Goal: Information Seeking & Learning: Learn about a topic

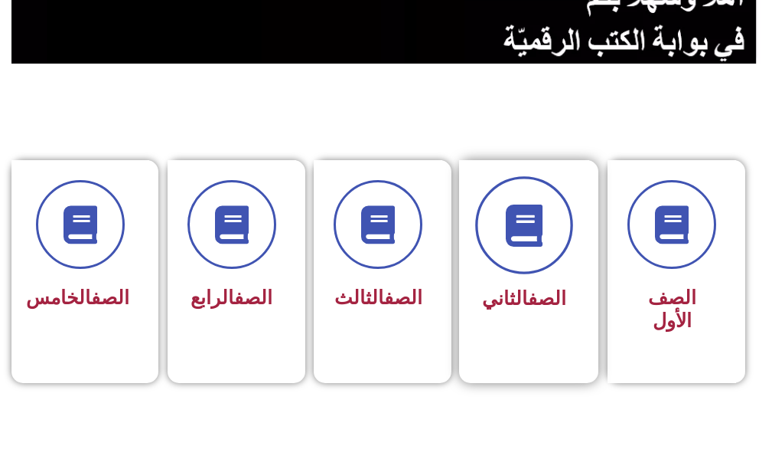
scroll to position [536, 0]
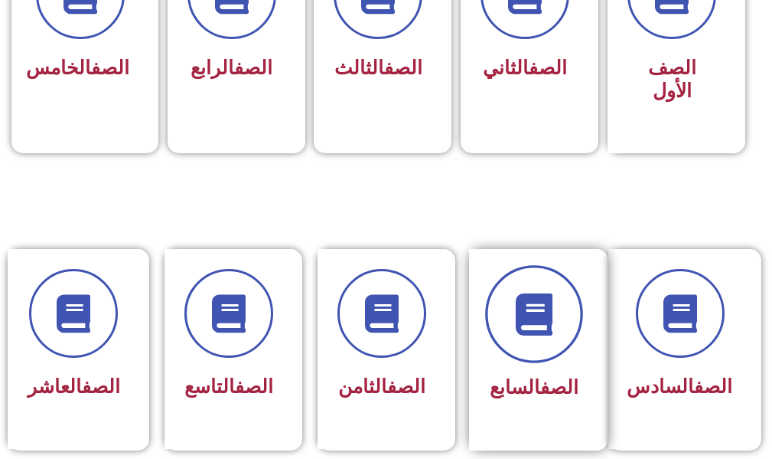
click at [557, 321] on span at bounding box center [534, 315] width 98 height 98
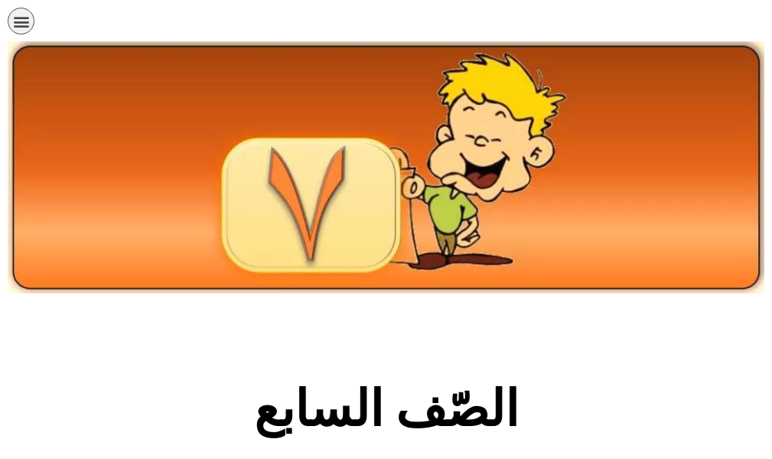
scroll to position [383, 0]
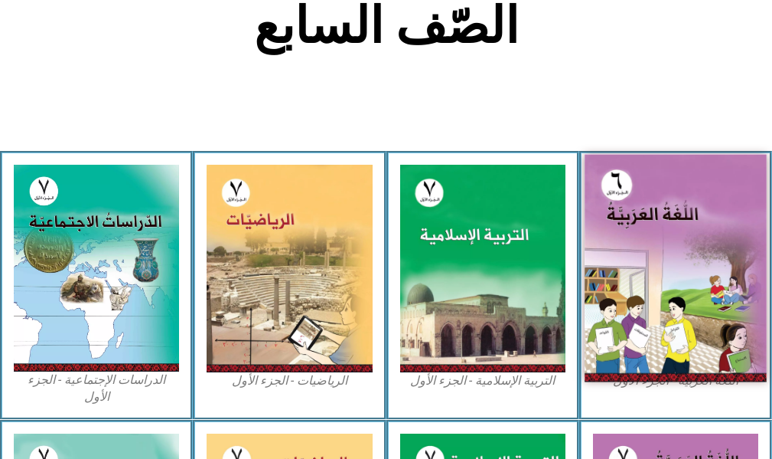
click at [717, 241] on img at bounding box center [676, 268] width 182 height 227
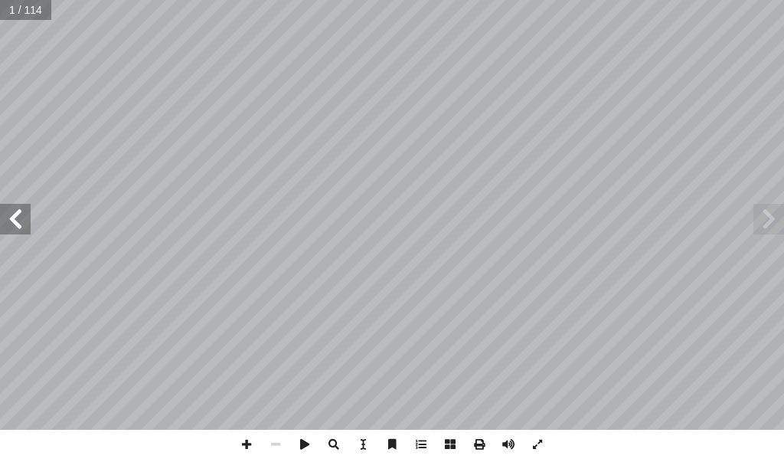
click at [35, 217] on div "ُ ة َّ ي ِ ب َ ر َ الع ُ ة َ غ ُّ الل ليف أ � ّ فريق الت ) ً � ق ِّ س َ ن ُ سف …" at bounding box center [392, 214] width 784 height 429
click at [21, 215] on span at bounding box center [15, 219] width 31 height 31
click at [23, 214] on span at bounding box center [15, 219] width 31 height 31
click at [21, 213] on span at bounding box center [15, 219] width 31 height 31
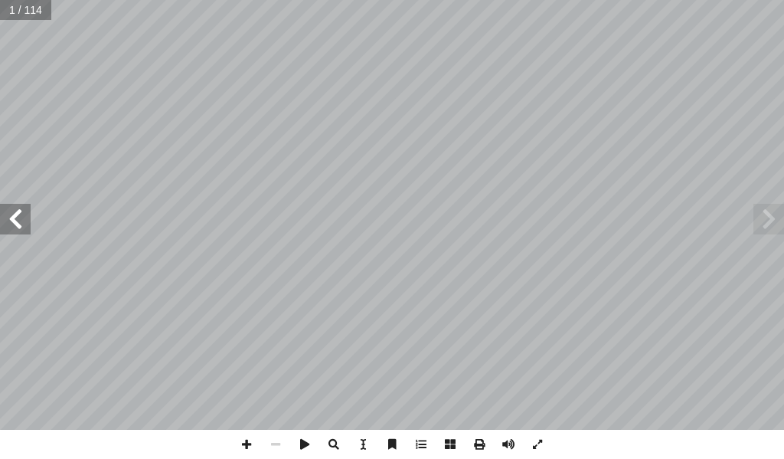
click at [20, 213] on span at bounding box center [15, 219] width 31 height 31
click at [19, 212] on span at bounding box center [15, 219] width 31 height 31
click at [16, 210] on span at bounding box center [15, 219] width 31 height 31
click at [14, 210] on span at bounding box center [15, 219] width 31 height 31
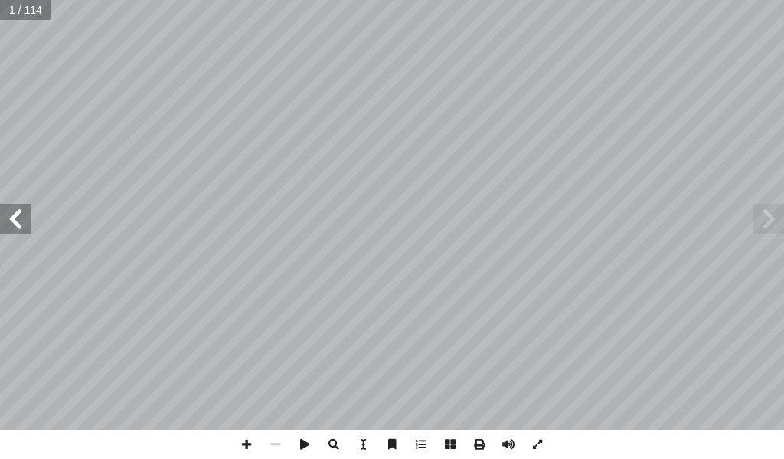
click at [14, 210] on span at bounding box center [15, 219] width 31 height 31
click at [23, 211] on span at bounding box center [15, 219] width 31 height 31
click at [16, 217] on span at bounding box center [15, 219] width 31 height 31
click at [17, 221] on span at bounding box center [15, 219] width 31 height 31
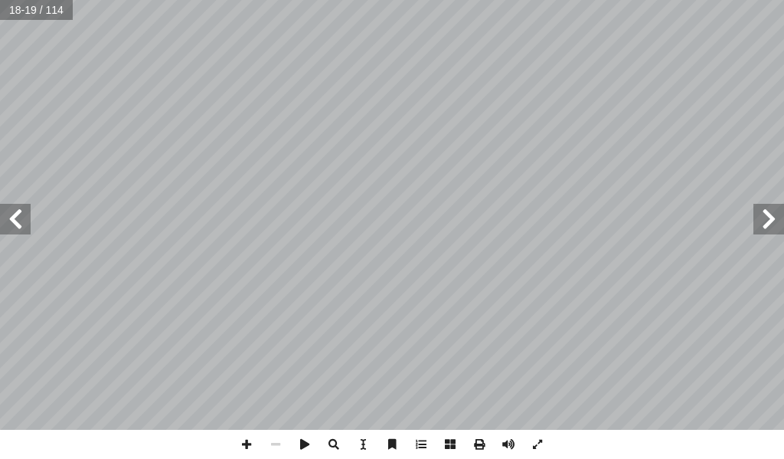
drag, startPoint x: 22, startPoint y: 224, endPoint x: 4, endPoint y: 221, distance: 18.5
click at [25, 226] on span at bounding box center [15, 219] width 31 height 31
click at [4, 219] on span at bounding box center [15, 219] width 31 height 31
click at [0, 204] on span at bounding box center [15, 219] width 31 height 31
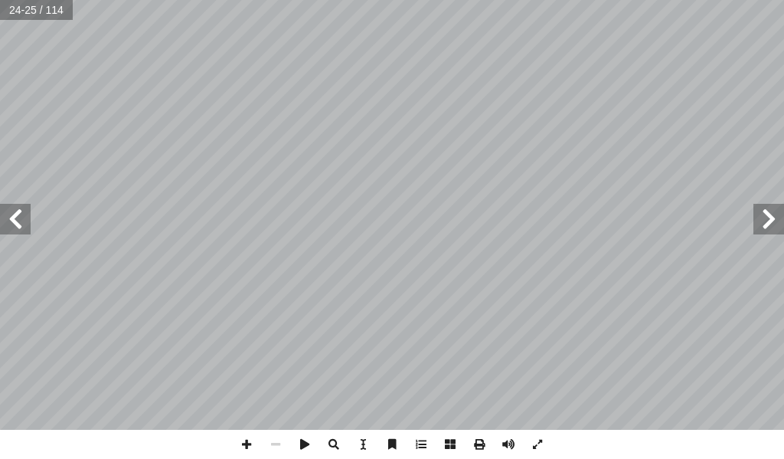
click at [10, 213] on span at bounding box center [15, 219] width 31 height 31
click at [7, 213] on span at bounding box center [15, 219] width 31 height 31
drag, startPoint x: 7, startPoint y: 213, endPoint x: 15, endPoint y: 211, distance: 8.0
click at [14, 211] on span at bounding box center [15, 219] width 31 height 31
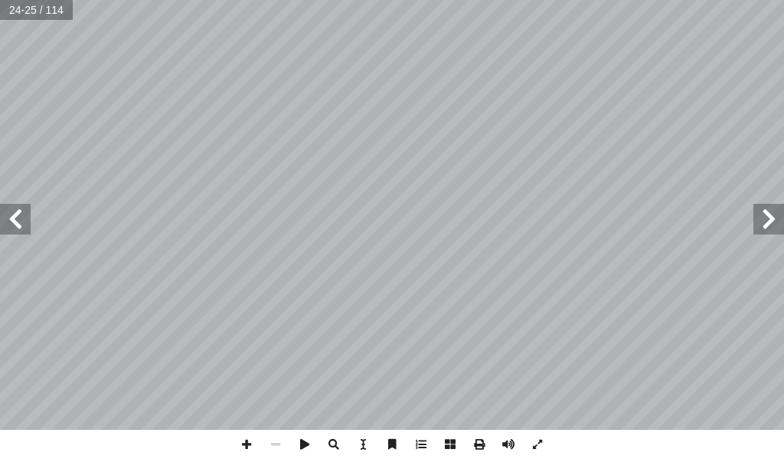
click at [15, 211] on span at bounding box center [15, 219] width 31 height 31
click at [14, 210] on span at bounding box center [15, 219] width 31 height 31
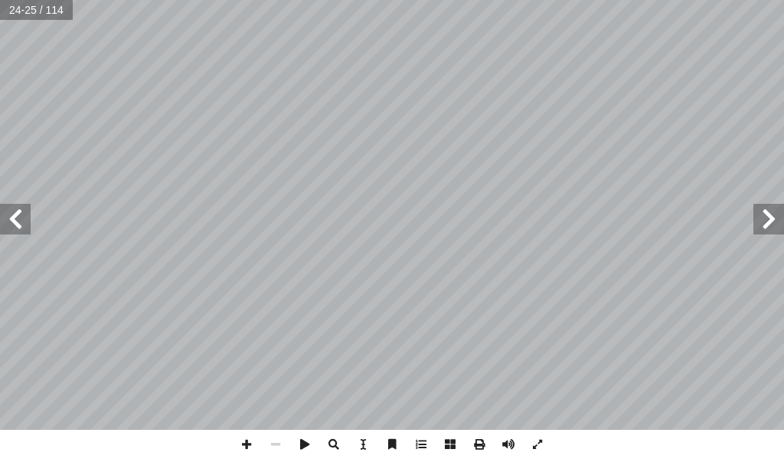
click at [14, 210] on span at bounding box center [15, 219] width 31 height 31
click at [13, 210] on span at bounding box center [15, 219] width 31 height 31
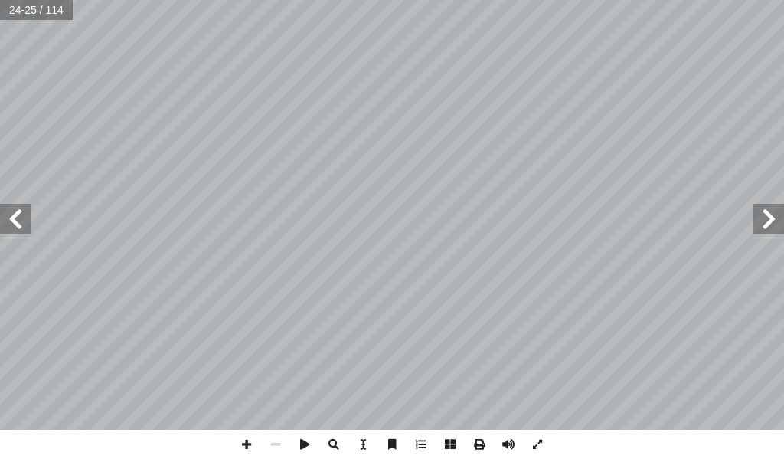
click at [12, 210] on span at bounding box center [15, 219] width 31 height 31
click at [11, 210] on span at bounding box center [15, 219] width 31 height 31
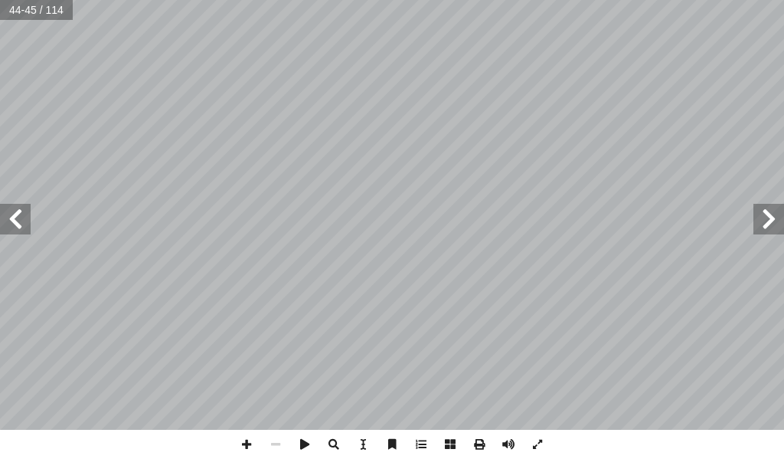
click at [11, 210] on span at bounding box center [15, 219] width 31 height 31
click at [15, 215] on span at bounding box center [15, 219] width 31 height 31
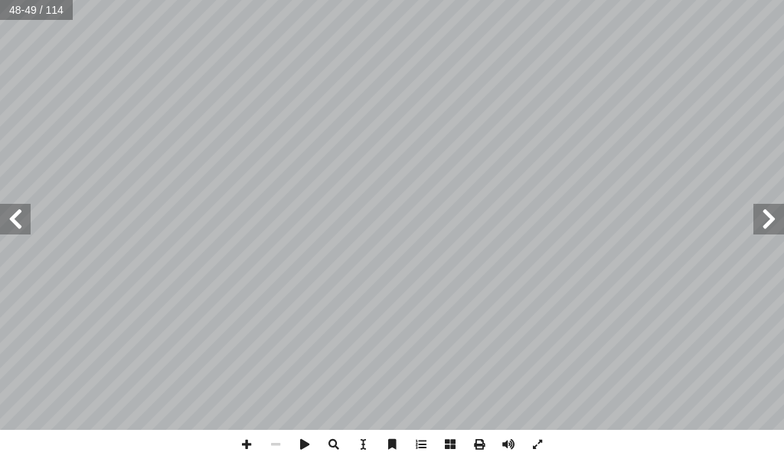
click at [15, 214] on span at bounding box center [15, 219] width 31 height 31
click at [14, 213] on span at bounding box center [15, 219] width 31 height 31
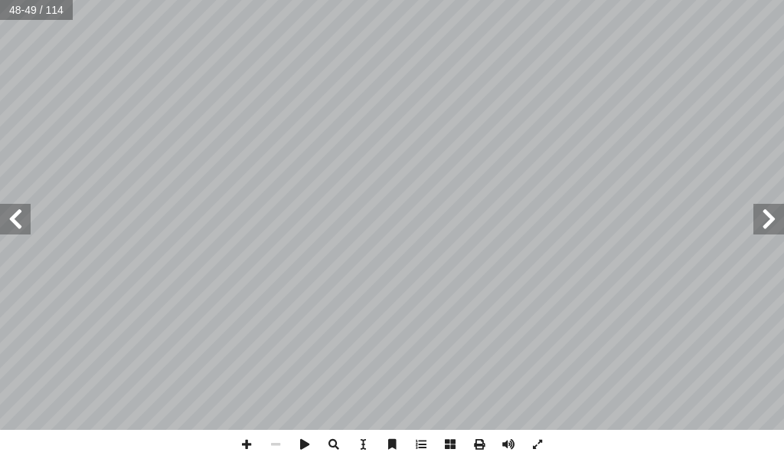
click at [14, 213] on span at bounding box center [15, 219] width 31 height 31
click at [13, 212] on span at bounding box center [15, 219] width 31 height 31
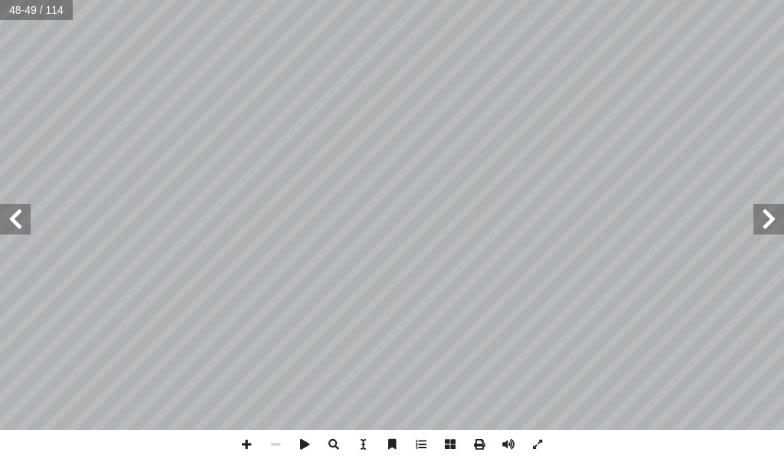
click at [8, 211] on span at bounding box center [15, 219] width 31 height 31
click at [8, 208] on span at bounding box center [15, 219] width 31 height 31
click at [8, 207] on span at bounding box center [15, 219] width 31 height 31
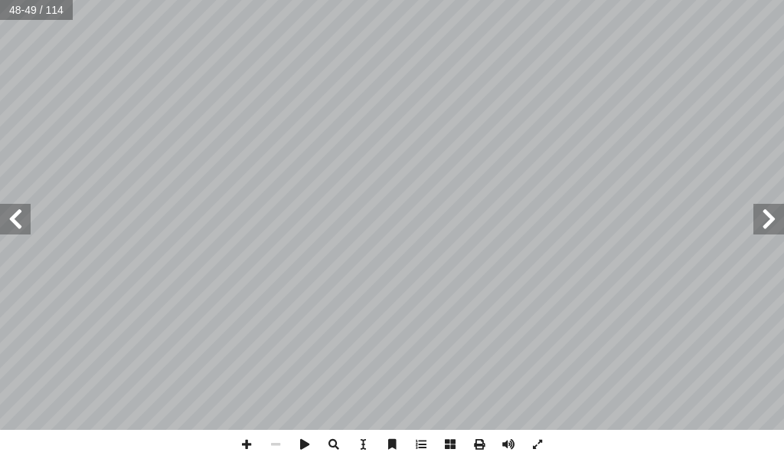
click at [8, 207] on span at bounding box center [15, 219] width 31 height 31
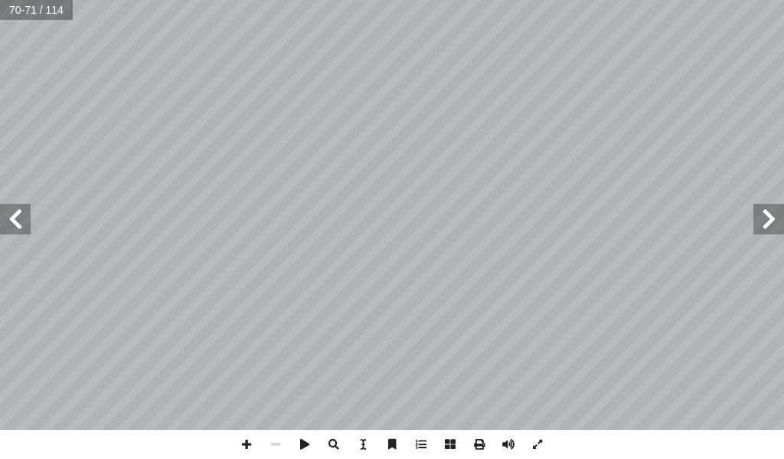
click at [767, 213] on span at bounding box center [768, 219] width 31 height 31
click at [772, 214] on span at bounding box center [768, 219] width 31 height 31
drag, startPoint x: 246, startPoint y: 446, endPoint x: 253, endPoint y: 438, distance: 10.8
click at [249, 442] on span at bounding box center [246, 443] width 29 height 29
